Goal: Information Seeking & Learning: Find specific page/section

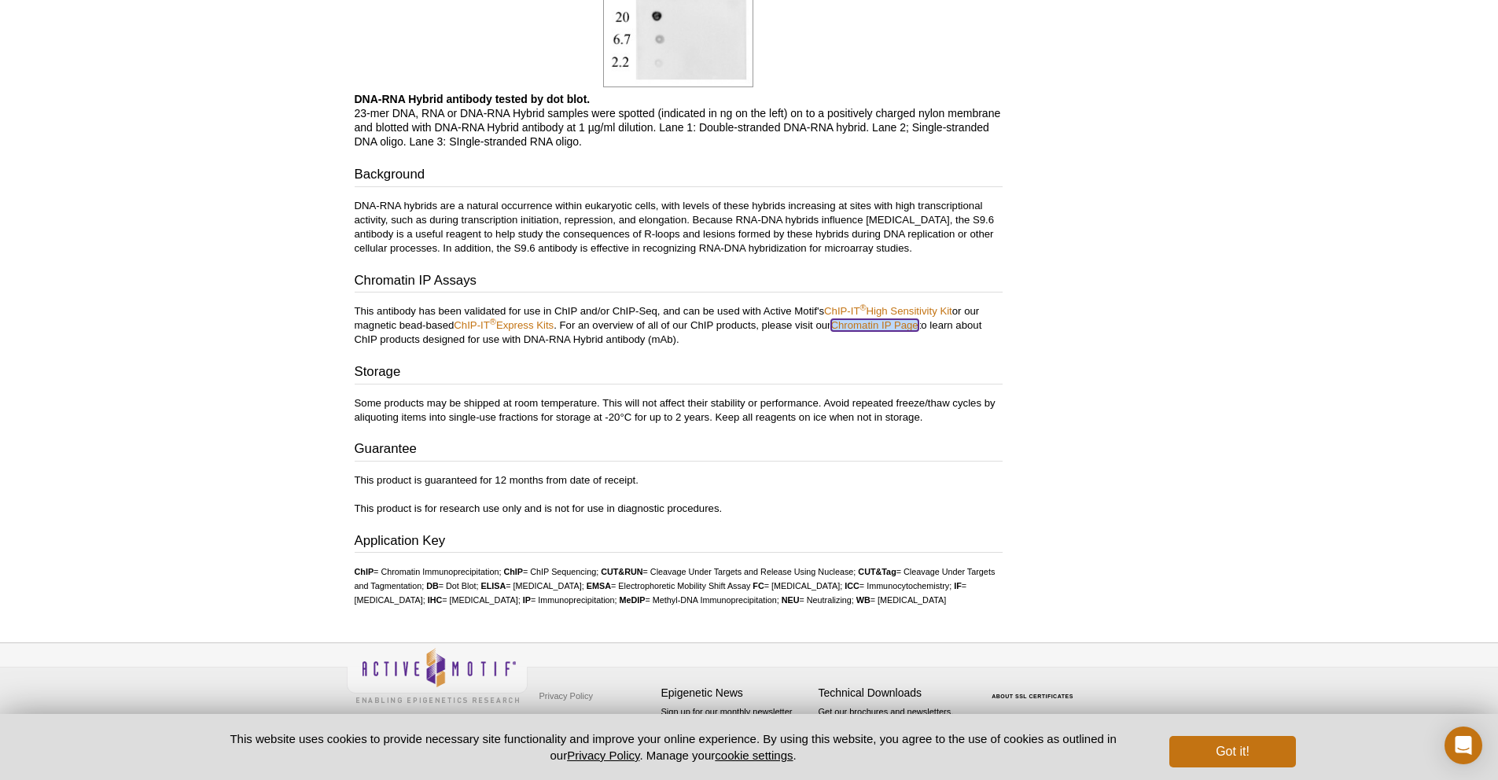
scroll to position [1306, 0]
click at [655, 403] on p "Some products may be shipped at room temperature. This will not affect their st…" at bounding box center [679, 410] width 648 height 28
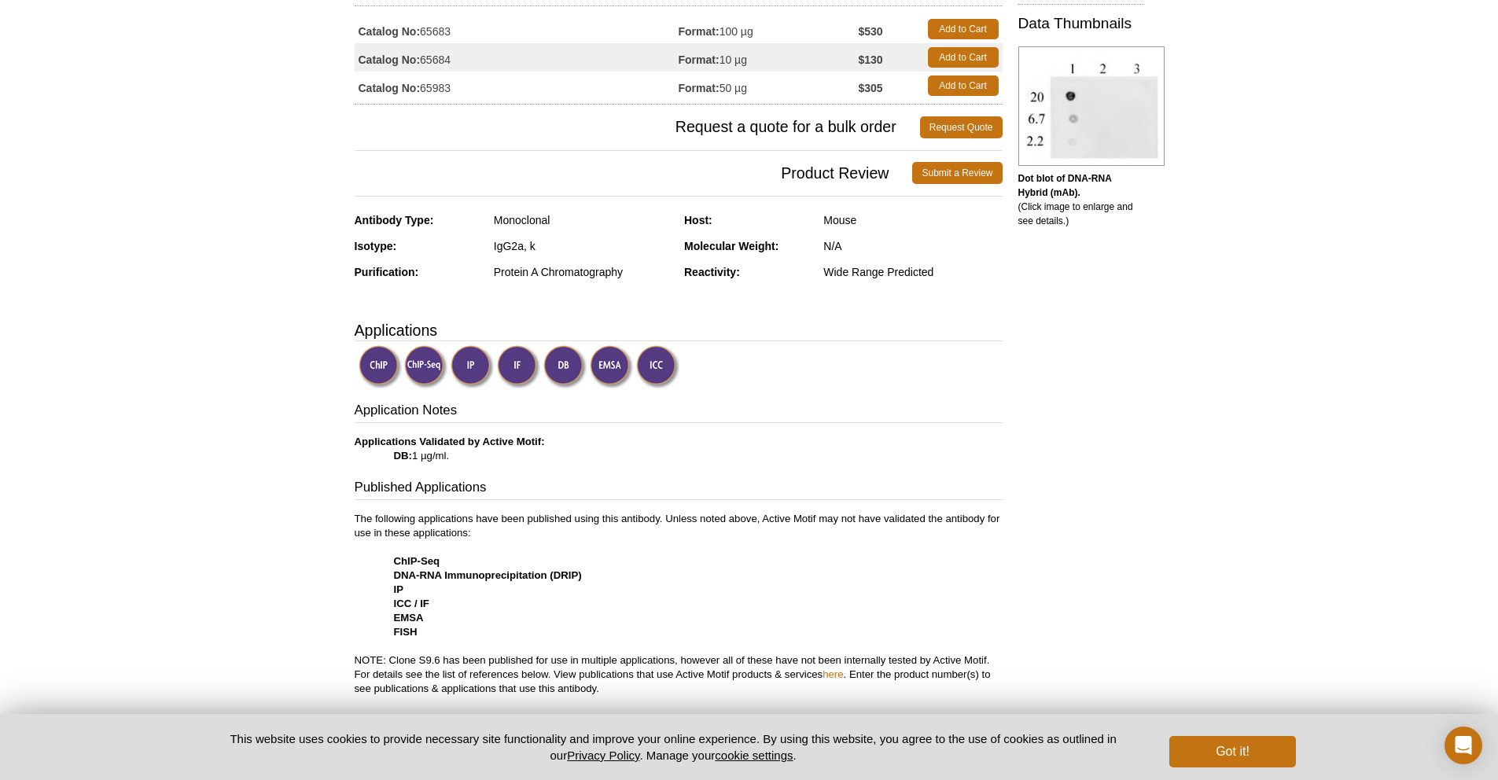
scroll to position [0, 0]
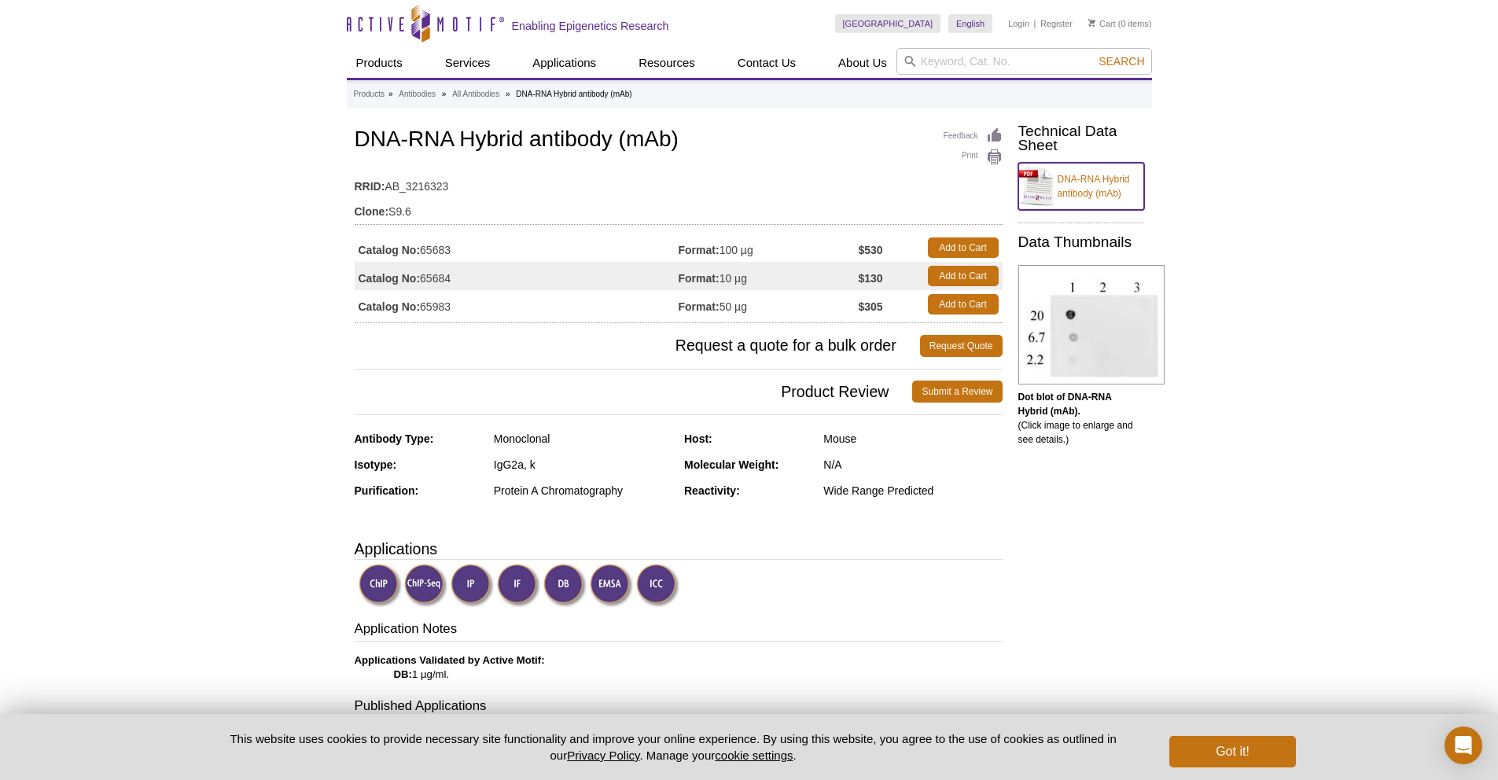
click at [1103, 183] on link "DNA-RNA Hybrid antibody (mAb)" at bounding box center [1082, 186] width 126 height 47
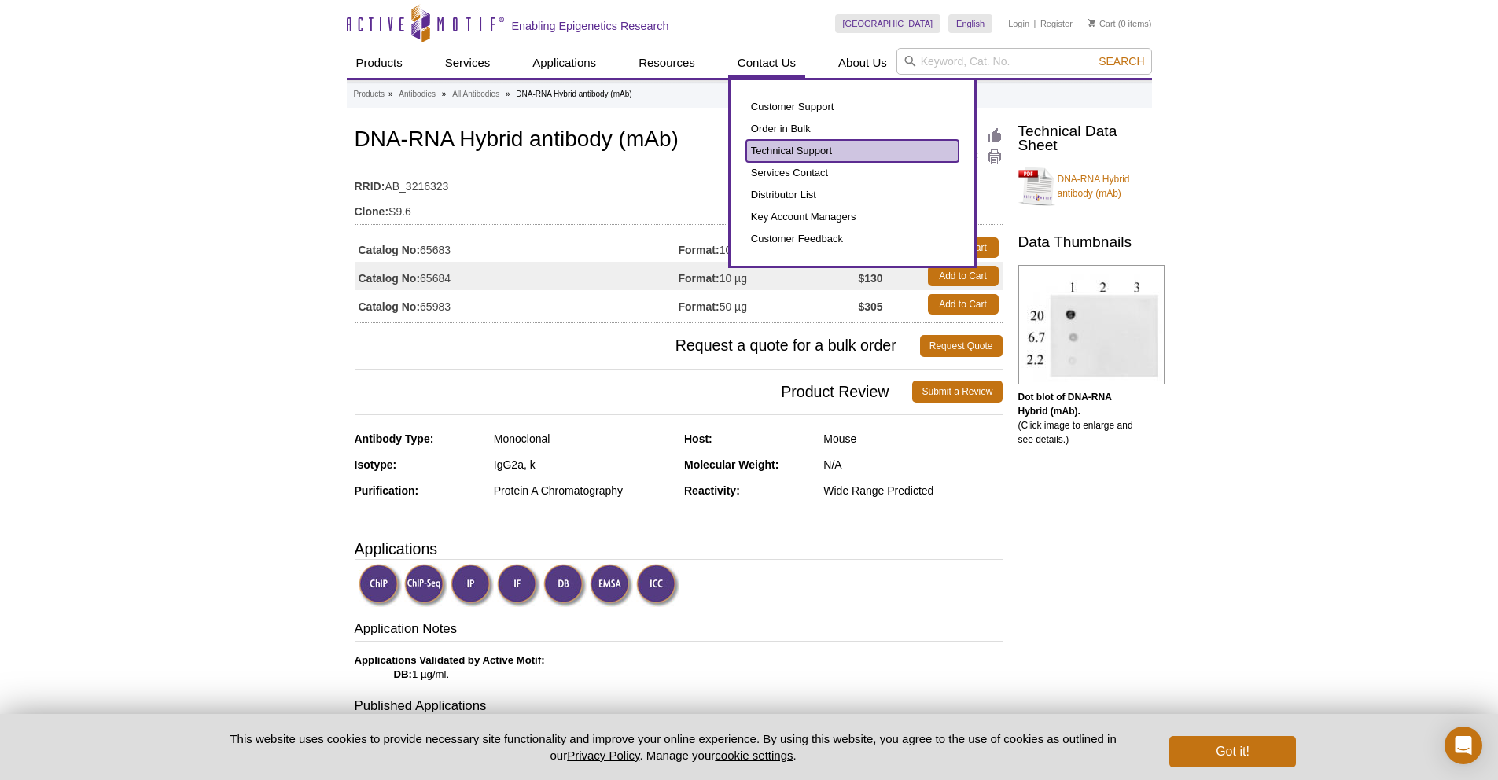
click at [812, 146] on link "Technical Support" at bounding box center [852, 151] width 212 height 22
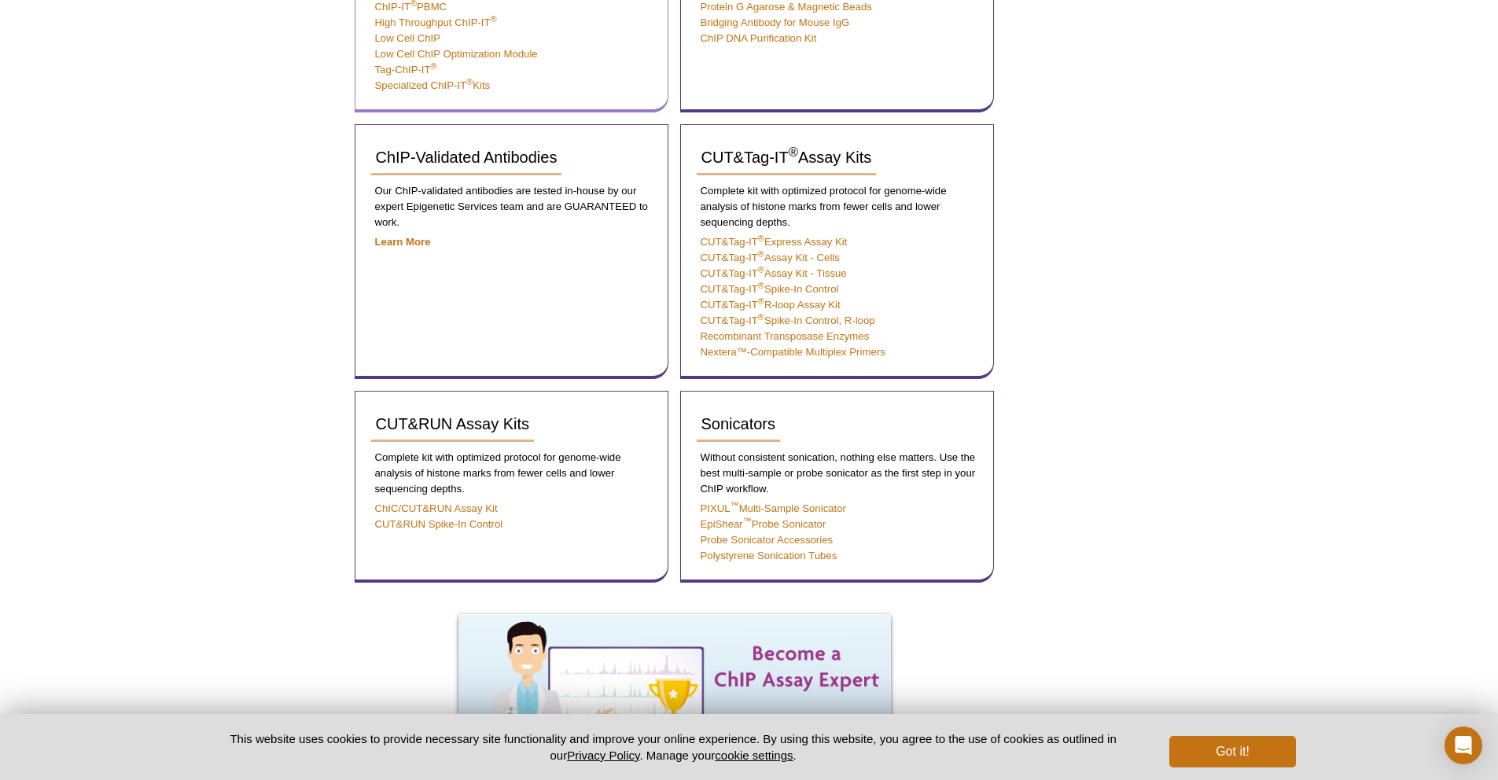
scroll to position [260, 0]
